Goal: Information Seeking & Learning: Learn about a topic

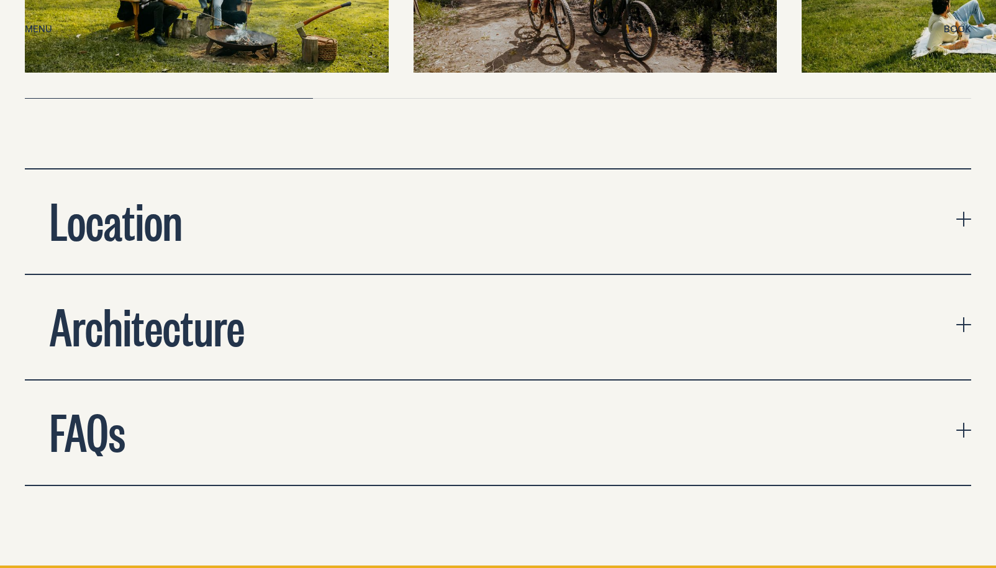
scroll to position [4137, 0]
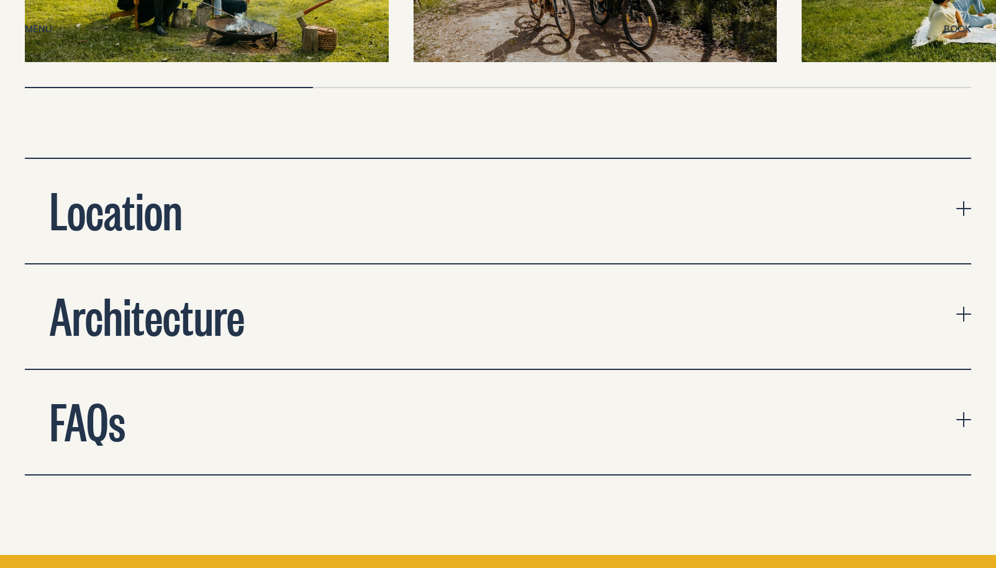
click at [104, 184] on h2 "Location" at bounding box center [116, 209] width 133 height 50
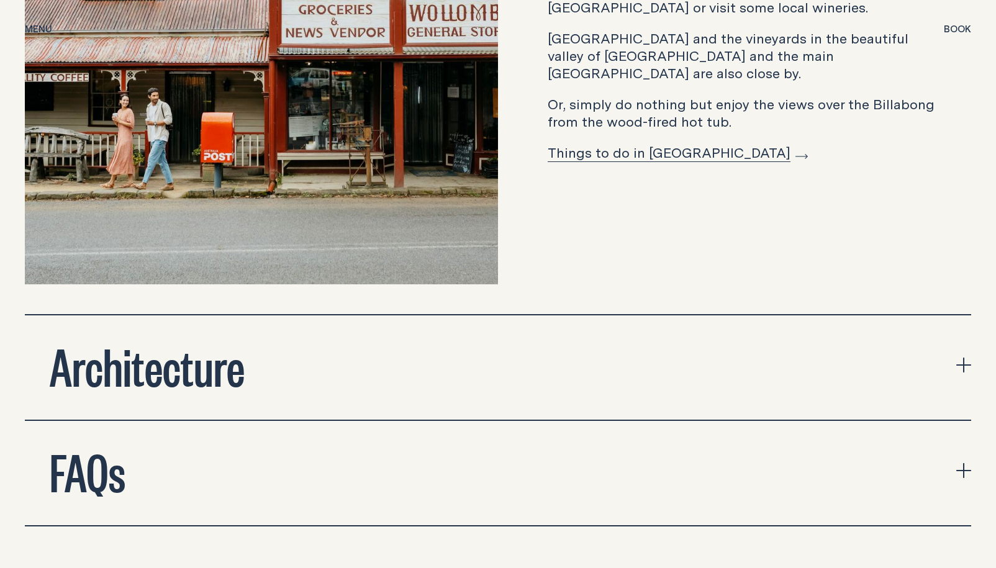
scroll to position [4598, 0]
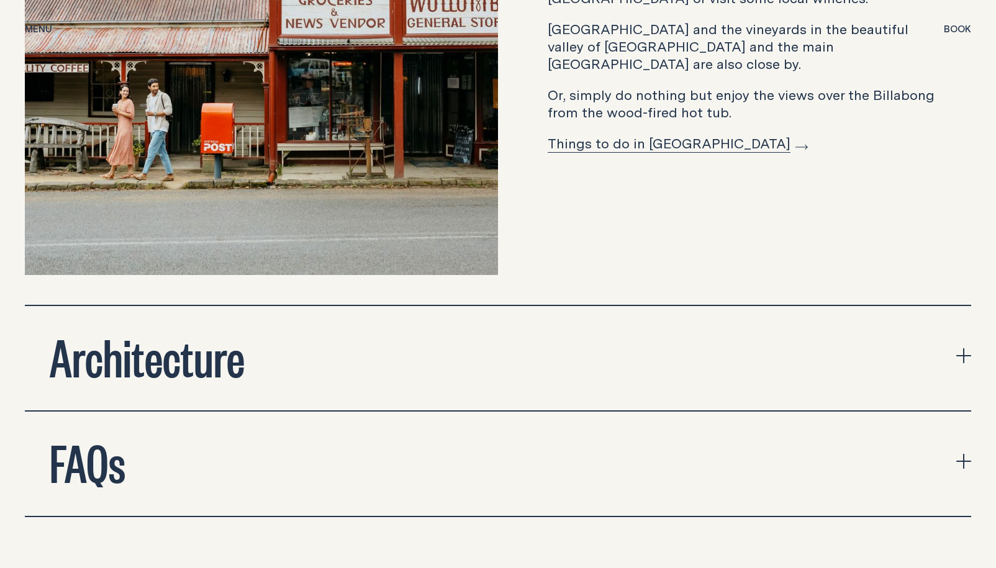
click at [153, 348] on h2 "Architecture" at bounding box center [147, 356] width 195 height 50
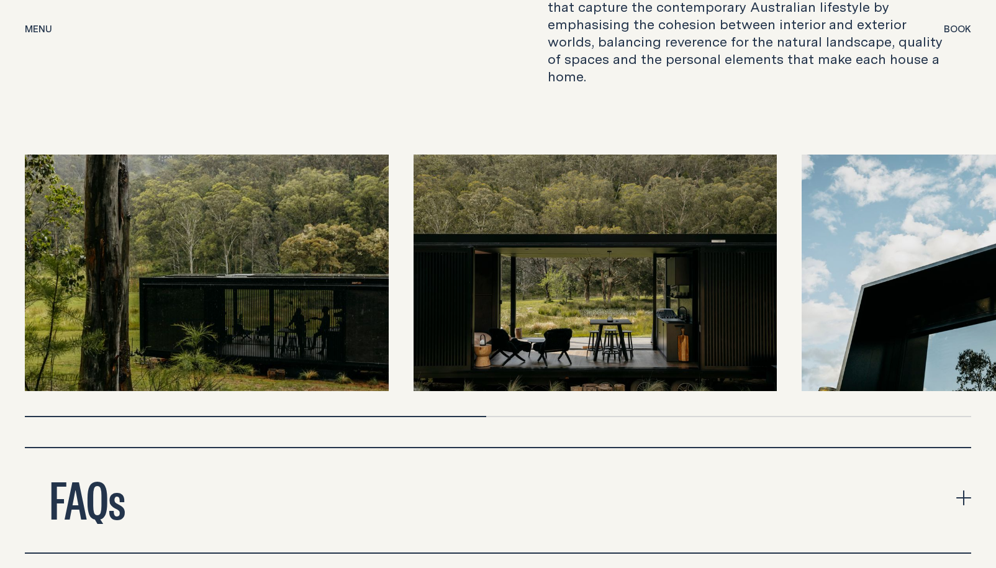
scroll to position [5030, 0]
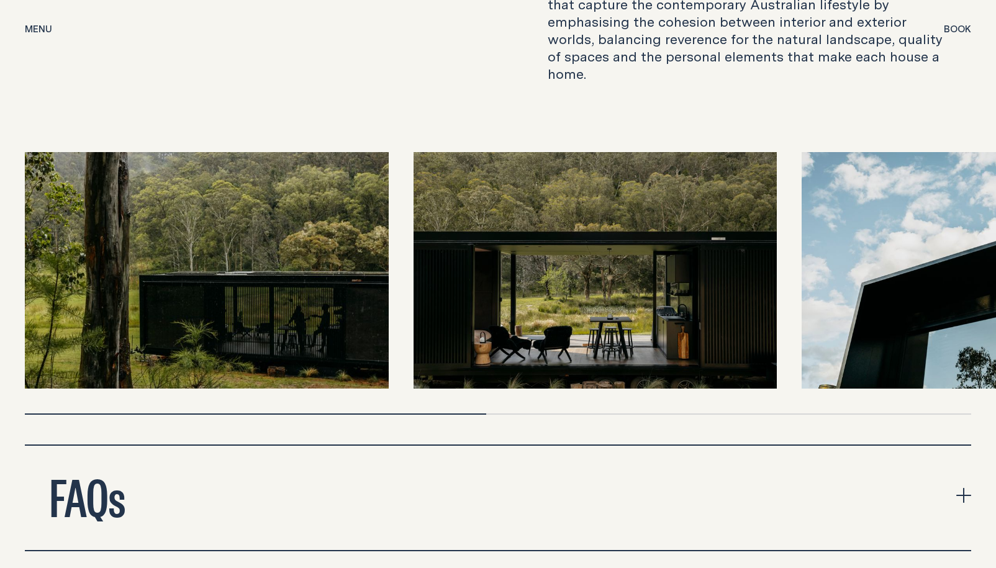
click at [228, 238] on img at bounding box center [207, 270] width 364 height 236
click at [307, 295] on img at bounding box center [207, 270] width 364 height 236
click at [251, 259] on img at bounding box center [207, 270] width 364 height 236
drag, startPoint x: 327, startPoint y: 242, endPoint x: 480, endPoint y: 249, distance: 152.8
click at [457, 289] on div at bounding box center [498, 270] width 946 height 236
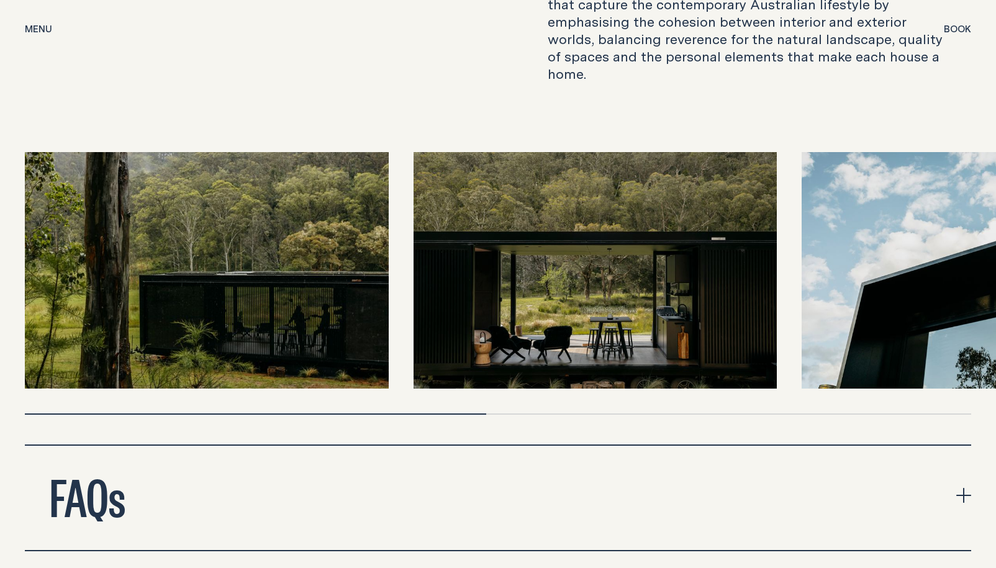
click at [420, 377] on div at bounding box center [498, 283] width 946 height 263
drag, startPoint x: 416, startPoint y: 383, endPoint x: 765, endPoint y: 414, distance: 350.8
click at [802, 379] on div at bounding box center [498, 283] width 946 height 263
click at [870, 307] on img at bounding box center [983, 270] width 364 height 236
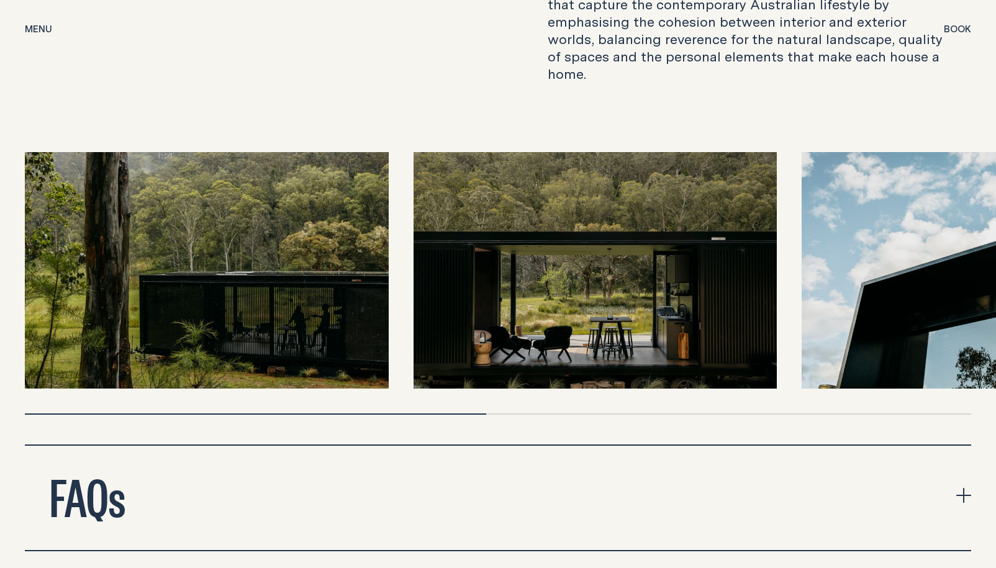
click at [487, 371] on div at bounding box center [498, 283] width 946 height 263
drag, startPoint x: 367, startPoint y: 382, endPoint x: 605, endPoint y: 384, distance: 237.7
click at [605, 384] on div "[PERSON_NAME] and her studio of architects create spaces that capture the conte…" at bounding box center [498, 211] width 946 height 466
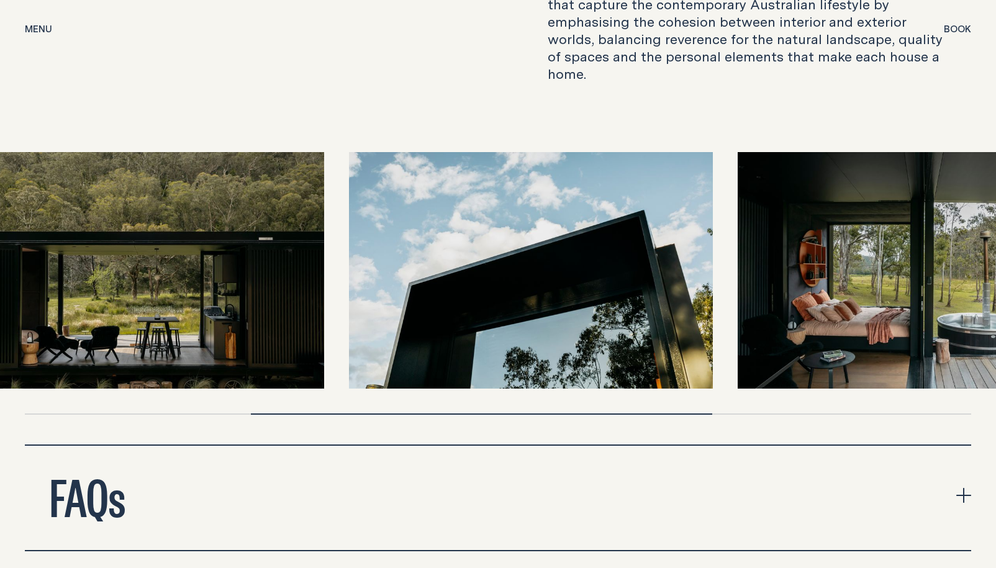
drag, startPoint x: 593, startPoint y: 254, endPoint x: 140, endPoint y: 188, distance: 458.0
click at [140, 188] on img at bounding box center [143, 270] width 364 height 236
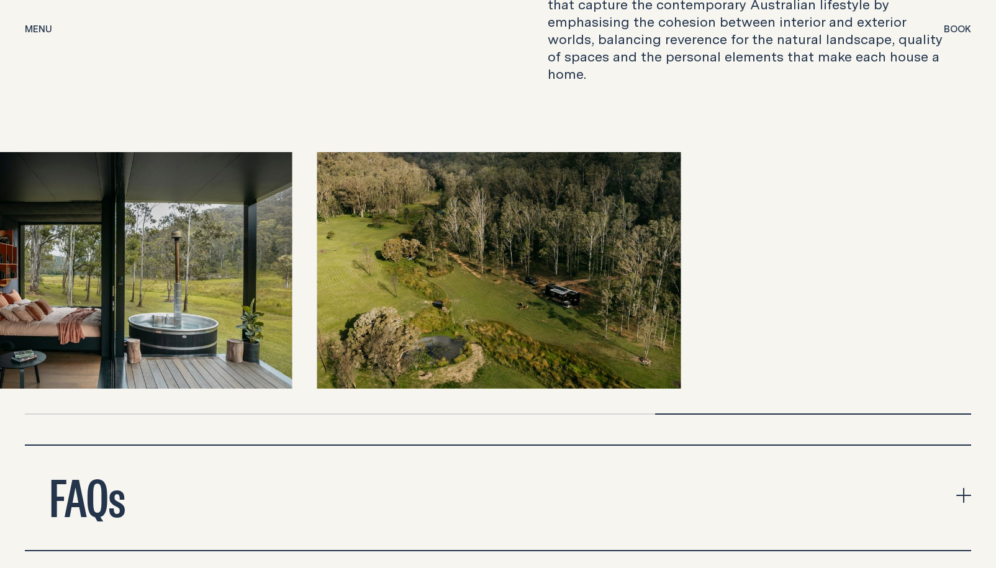
drag, startPoint x: 687, startPoint y: 277, endPoint x: 1, endPoint y: 239, distance: 687.0
click at [25, 239] on div at bounding box center [498, 270] width 946 height 236
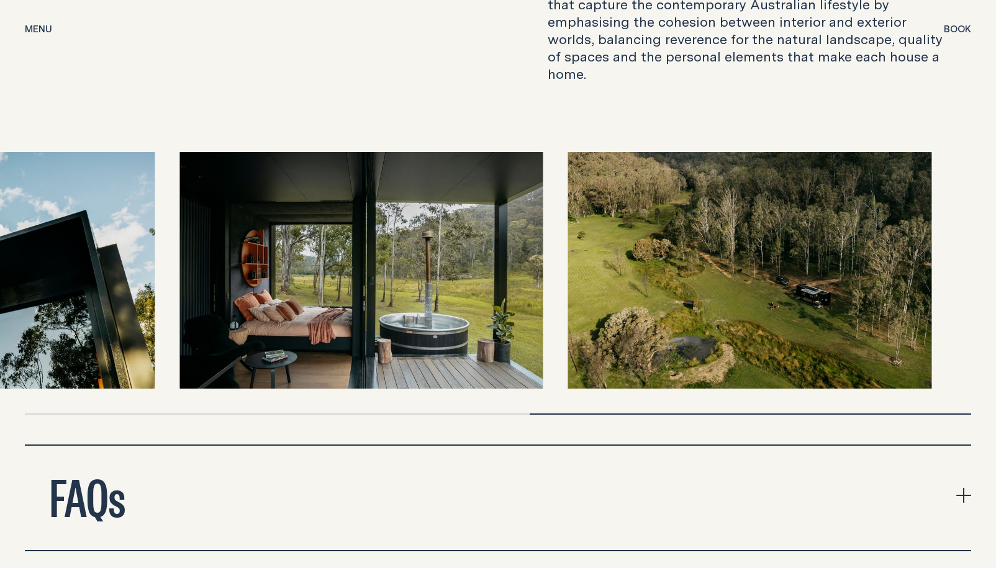
drag, startPoint x: 251, startPoint y: 268, endPoint x: 868, endPoint y: 272, distance: 617.0
click at [543, 272] on img at bounding box center [361, 270] width 364 height 236
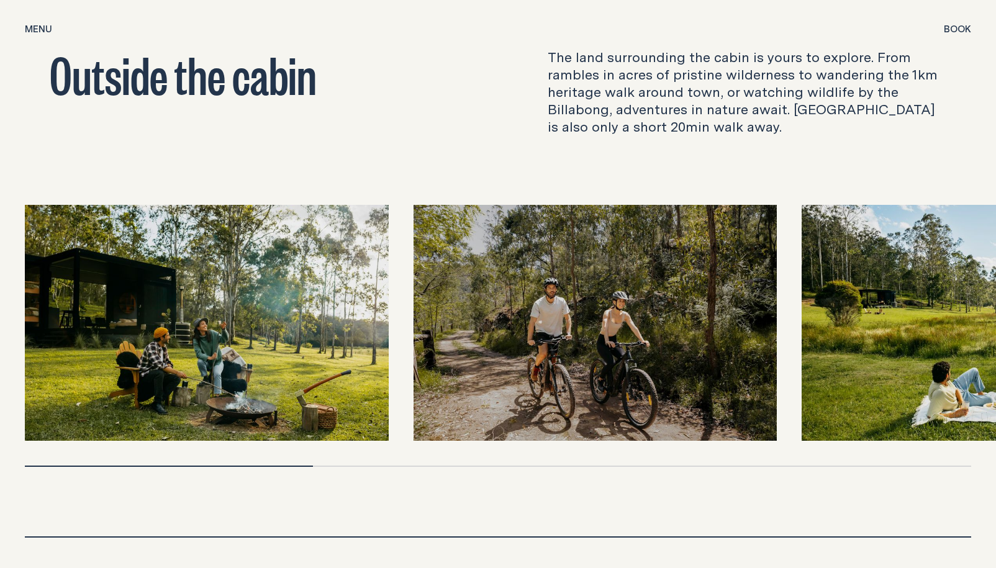
scroll to position [3762, 0]
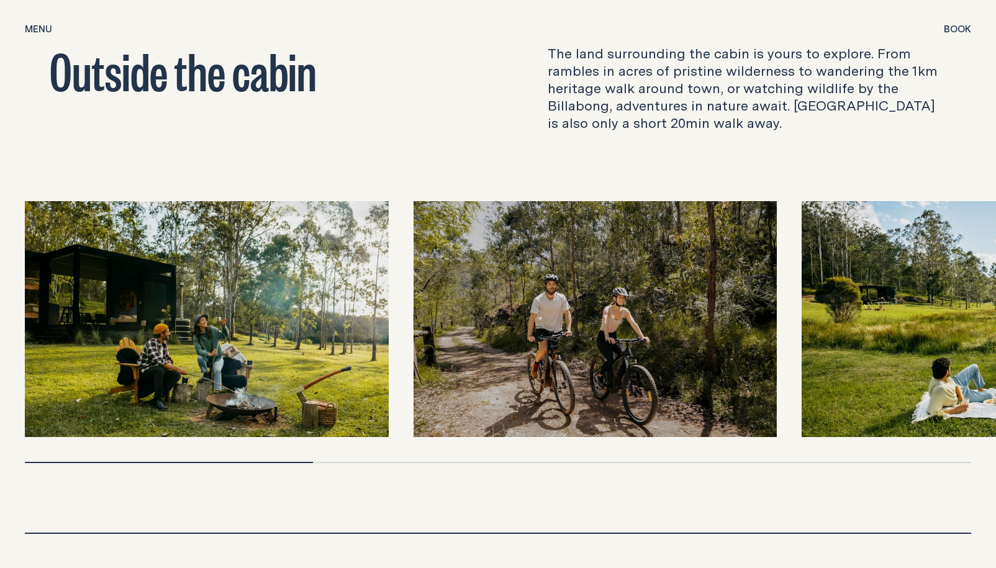
click at [138, 316] on img at bounding box center [207, 319] width 364 height 236
click at [268, 328] on img at bounding box center [207, 319] width 364 height 236
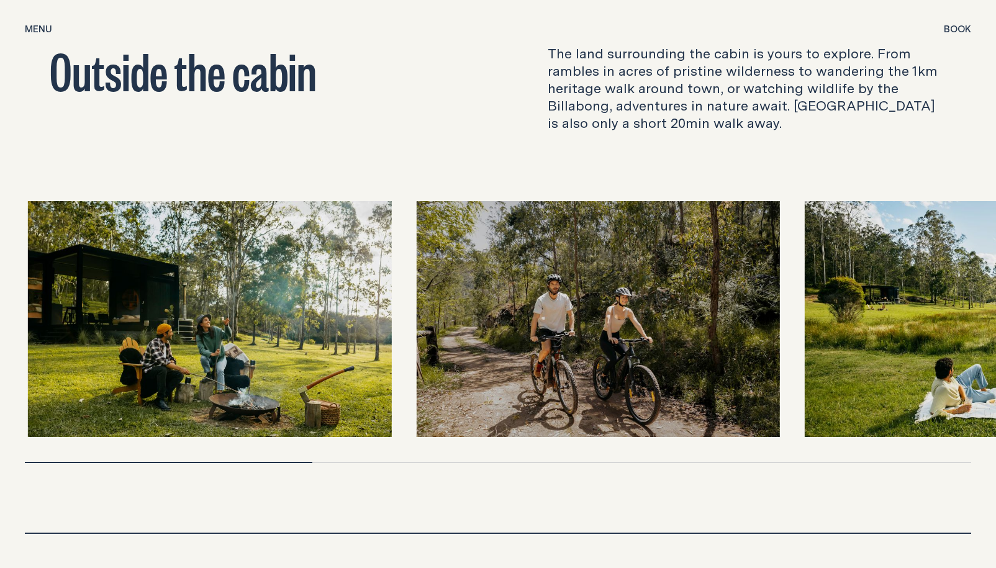
drag, startPoint x: 286, startPoint y: 363, endPoint x: 370, endPoint y: 475, distance: 140.0
click at [370, 475] on div "Inside the cabin You'll enjoy a comfortable stay with family or friends sleepin…" at bounding box center [498, 77] width 996 height 3643
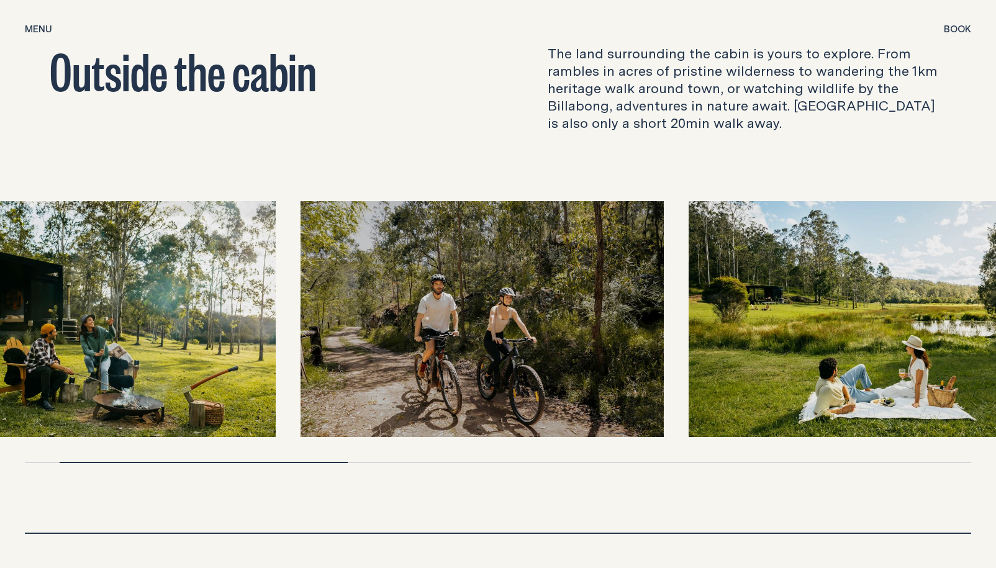
drag, startPoint x: 584, startPoint y: 268, endPoint x: 128, endPoint y: 266, distance: 455.6
click at [300, 266] on img at bounding box center [482, 319] width 364 height 236
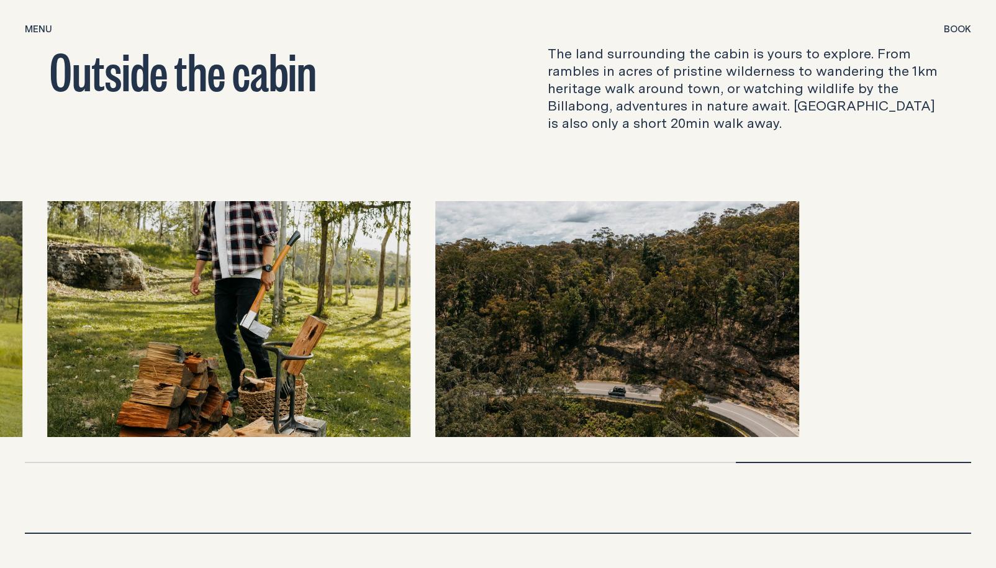
drag, startPoint x: 518, startPoint y: 333, endPoint x: -30, endPoint y: 284, distance: 550.9
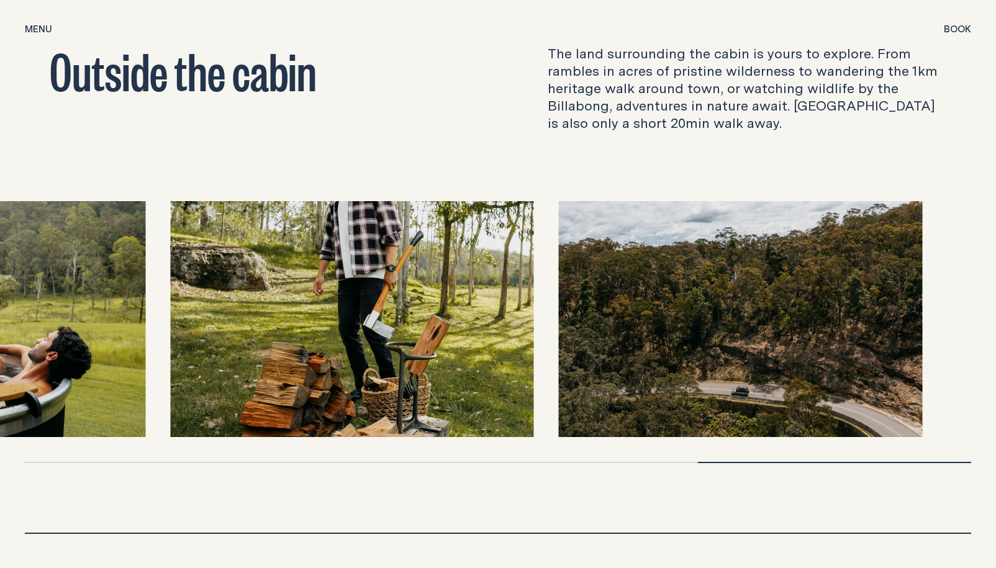
drag, startPoint x: 313, startPoint y: 292, endPoint x: -43, endPoint y: 230, distance: 361.8
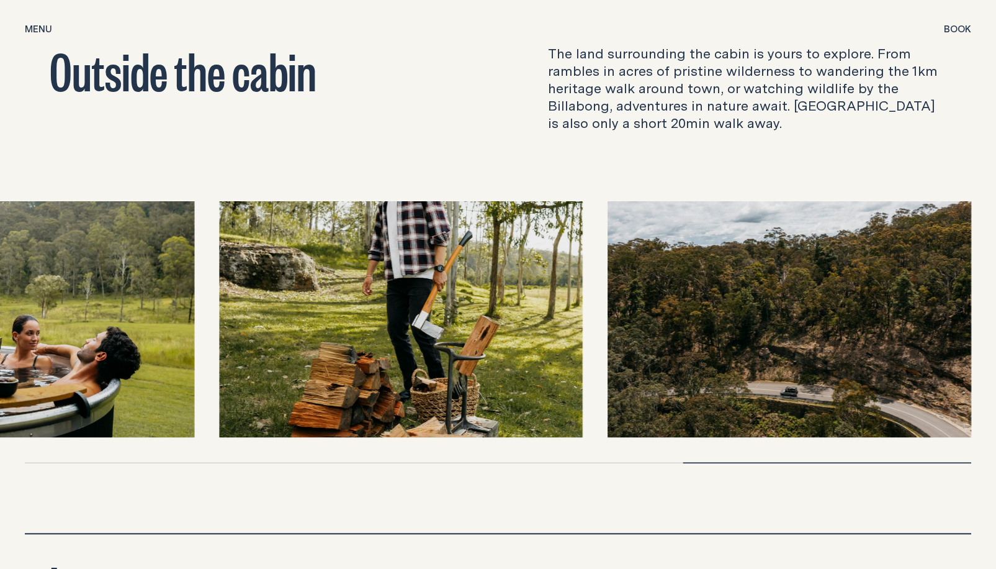
scroll to position [3763, 0]
